Goal: Task Accomplishment & Management: Manage account settings

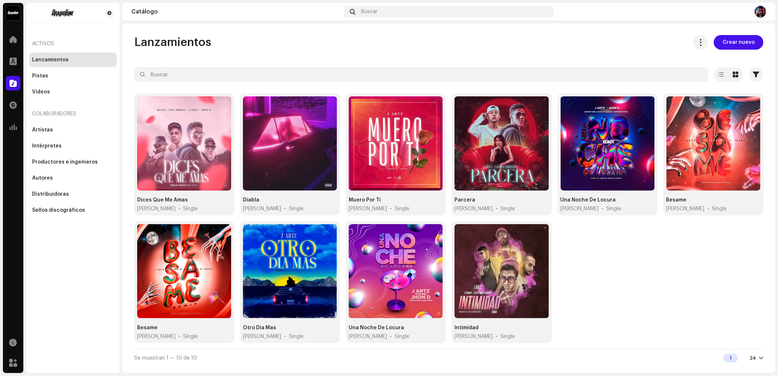
click at [5, 35] on div "Inicio" at bounding box center [13, 39] width 20 height 20
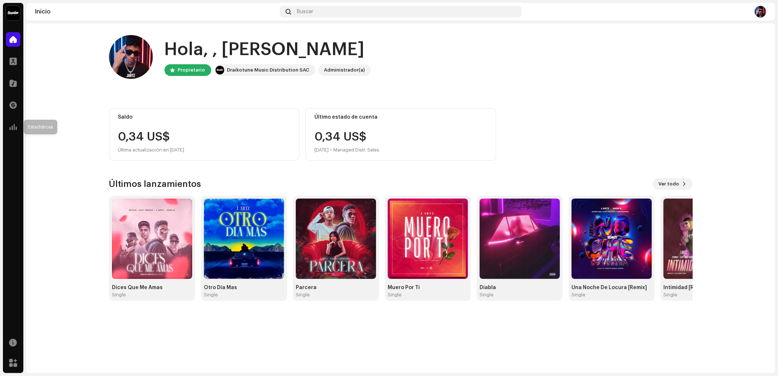
click at [23, 126] on div "Estadísticas" at bounding box center [13, 127] width 20 height 20
click at [20, 126] on div at bounding box center [13, 127] width 15 height 15
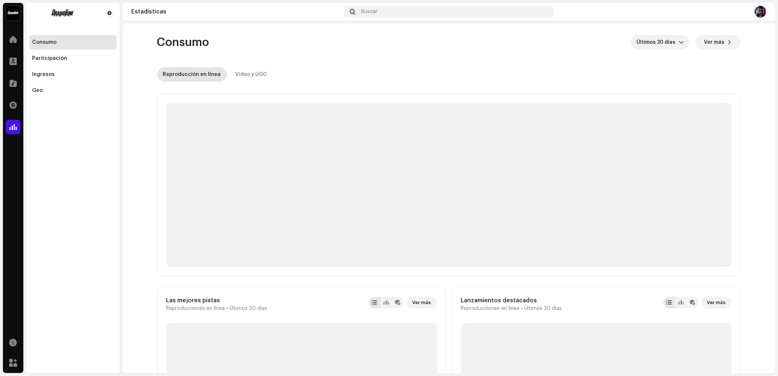
click at [18, 126] on div at bounding box center [13, 127] width 15 height 15
click at [14, 108] on div at bounding box center [13, 105] width 15 height 15
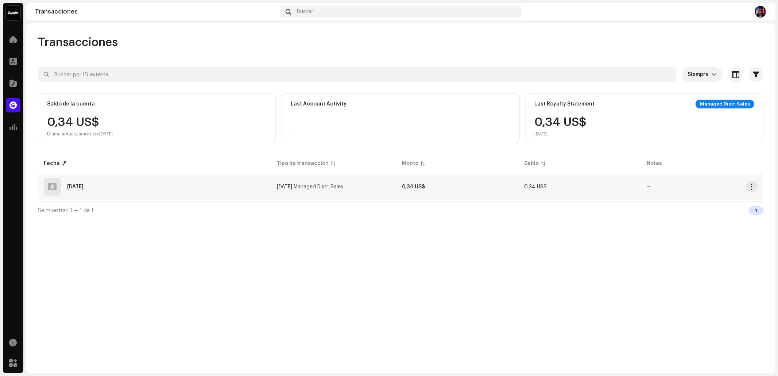
click at [315, 186] on span "[DATE] Managed Distr. Sales" at bounding box center [310, 186] width 66 height 5
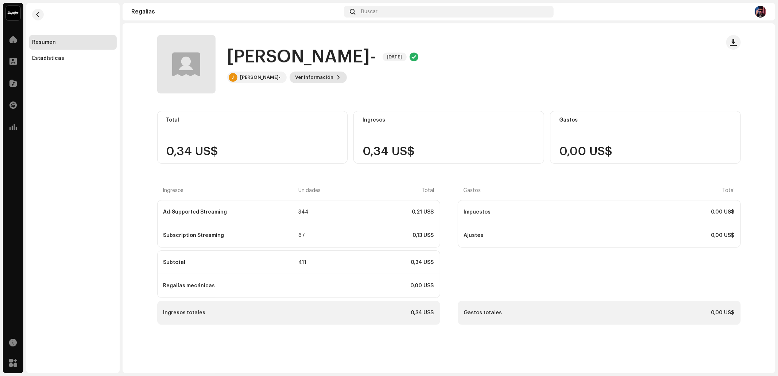
click at [296, 73] on span "Ver información" at bounding box center [315, 77] width 38 height 15
drag, startPoint x: 477, startPoint y: 75, endPoint x: 382, endPoint y: 74, distance: 94.9
click at [477, 75] on div "[PERSON_NAME]- 5706903 ID del (de la) beneficiario(a) 728875 Mes del estado de …" at bounding box center [389, 188] width 778 height 376
click at [272, 71] on div "[PERSON_NAME]- [DATE] J J [PERSON_NAME]- Ver información" at bounding box center [322, 64] width 191 height 38
click at [248, 76] on div "[PERSON_NAME]-" at bounding box center [260, 77] width 41 height 6
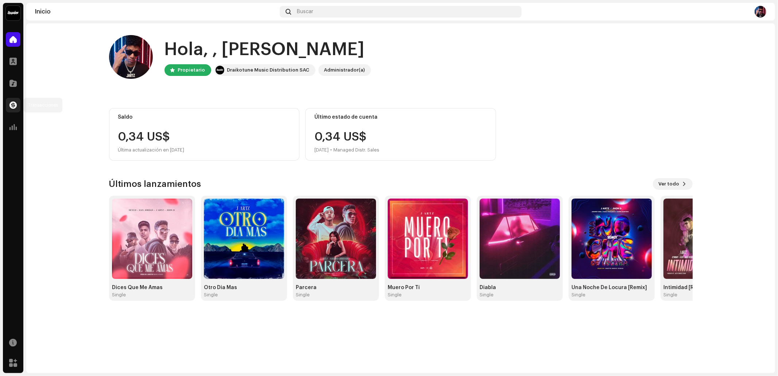
click at [12, 106] on span at bounding box center [12, 105] width 7 height 6
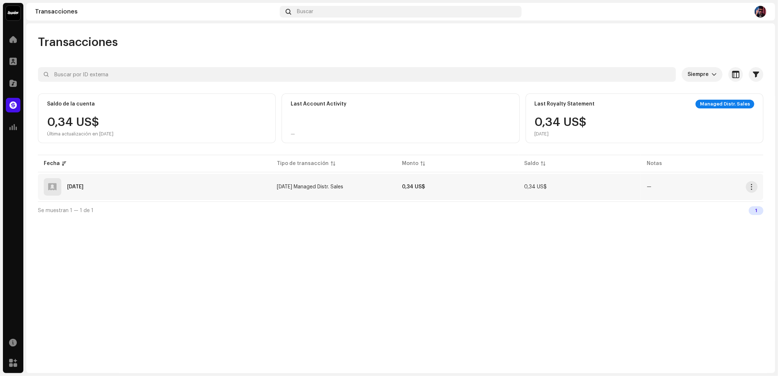
click at [533, 192] on td "0,34 US$" at bounding box center [579, 187] width 123 height 26
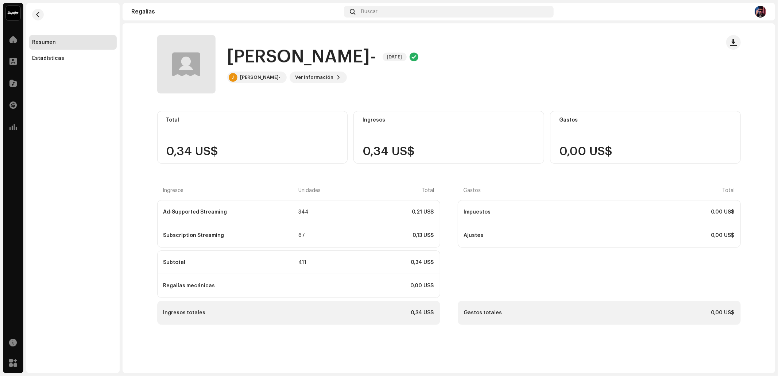
click at [182, 64] on div at bounding box center [186, 64] width 28 height 0
drag, startPoint x: 10, startPoint y: 43, endPoint x: 4, endPoint y: 47, distance: 7.5
click at [9, 44] on div at bounding box center [13, 39] width 15 height 15
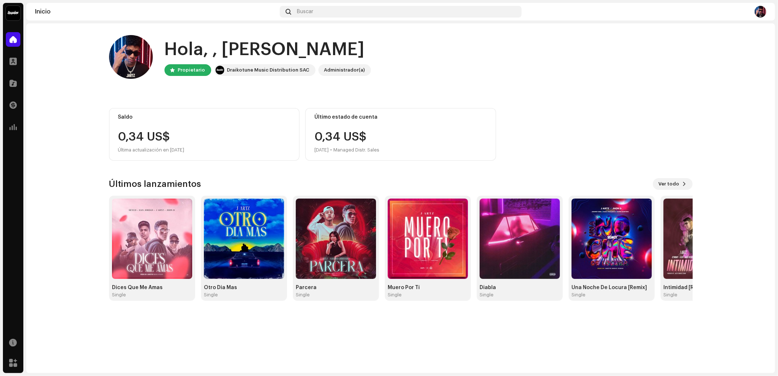
click at [760, 11] on img at bounding box center [761, 12] width 12 height 12
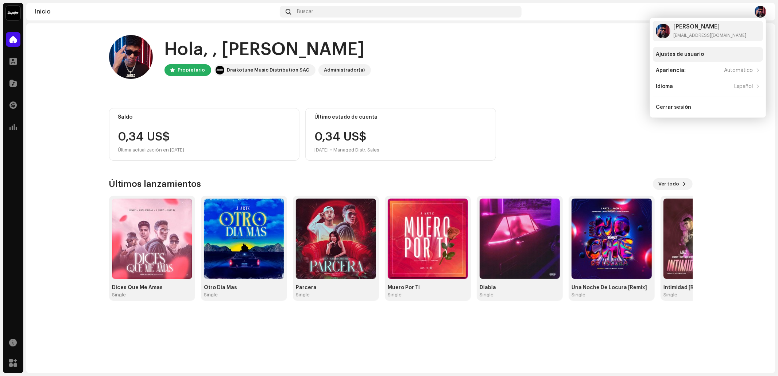
click at [685, 55] on div "Ajustes de usuario" at bounding box center [680, 54] width 48 height 6
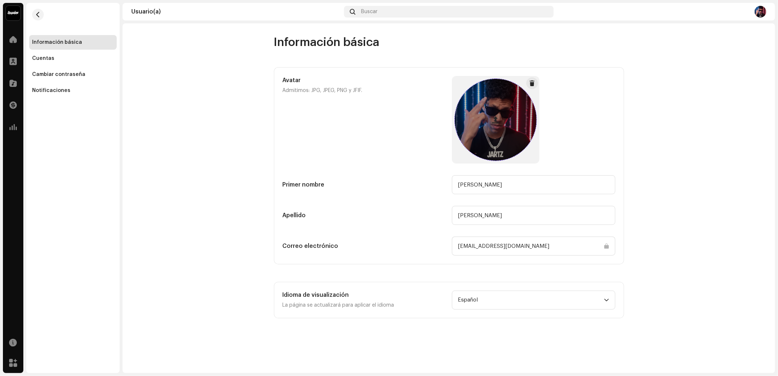
click at [497, 120] on span at bounding box center [495, 120] width 7 height 6
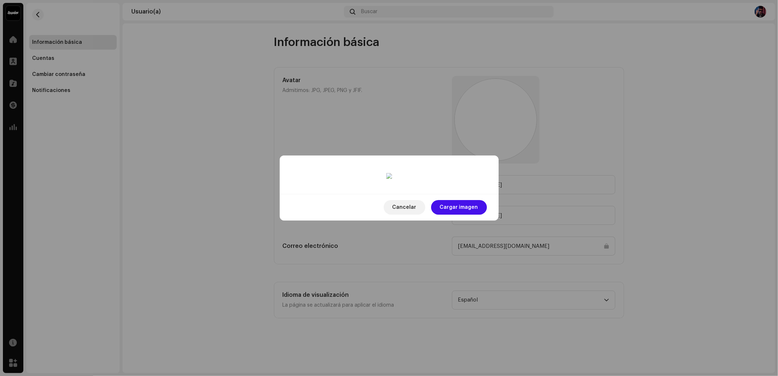
drag, startPoint x: 402, startPoint y: 153, endPoint x: 408, endPoint y: 135, distance: 19.3
click at [408, 190] on div at bounding box center [389, 286] width 192 height 192
click at [475, 215] on span "Cargar imagen" at bounding box center [459, 207] width 38 height 15
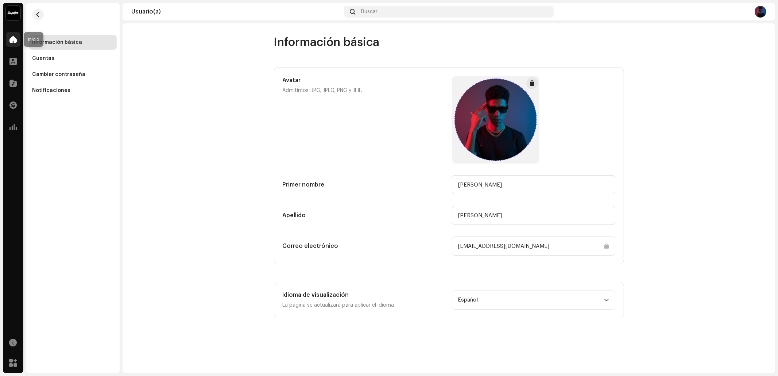
click at [11, 40] on span at bounding box center [12, 39] width 7 height 6
